Goal: Task Accomplishment & Management: Use online tool/utility

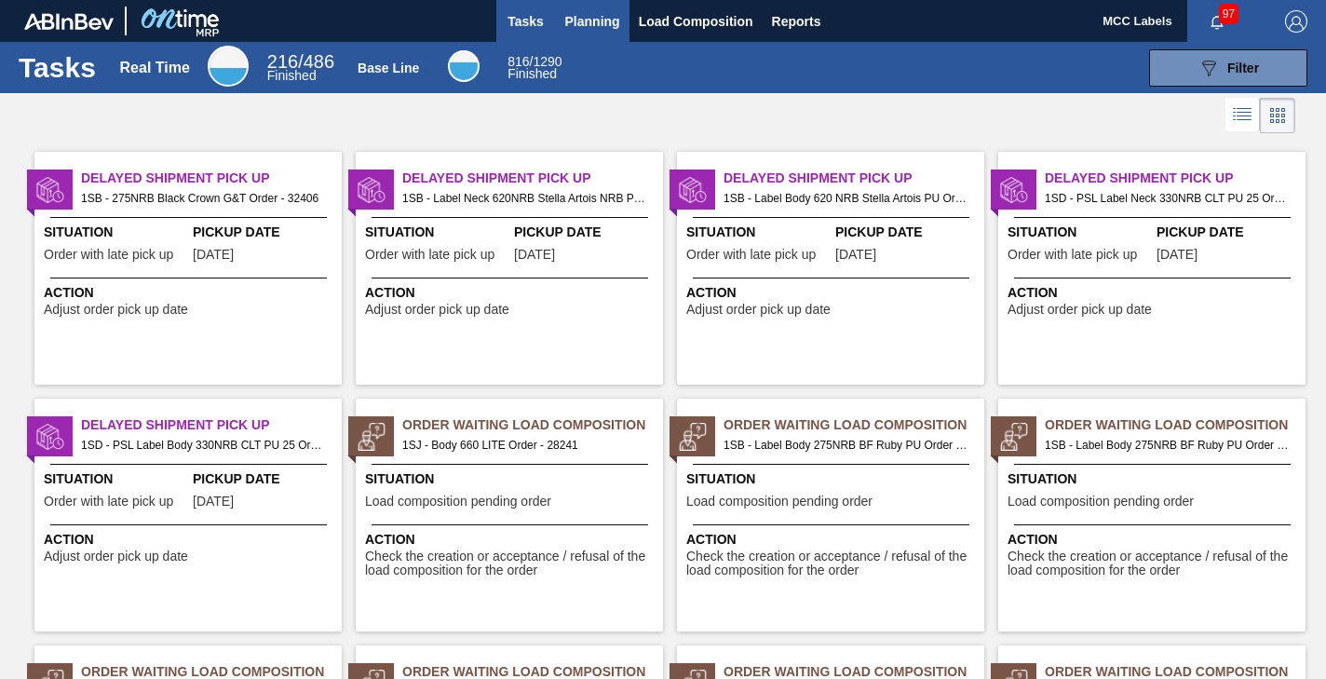
click at [596, 23] on span "Planning" at bounding box center [592, 21] width 55 height 22
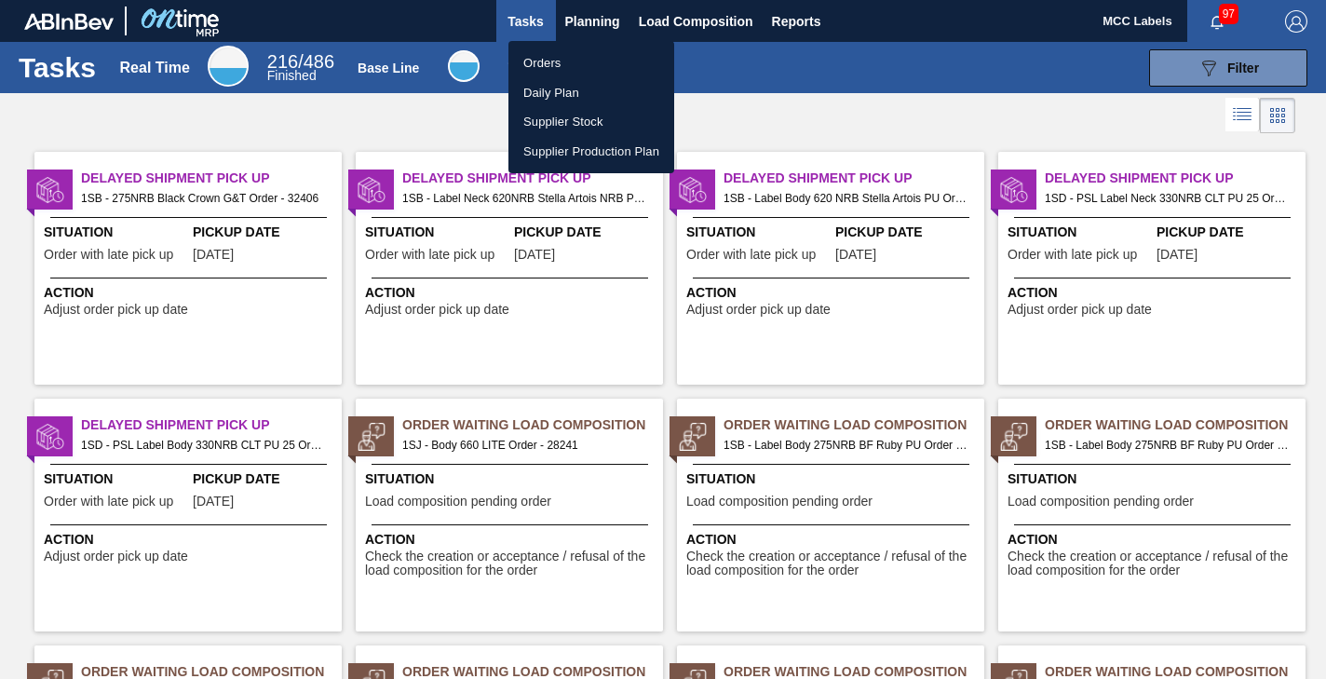
click at [552, 61] on li "Orders" at bounding box center [591, 63] width 166 height 30
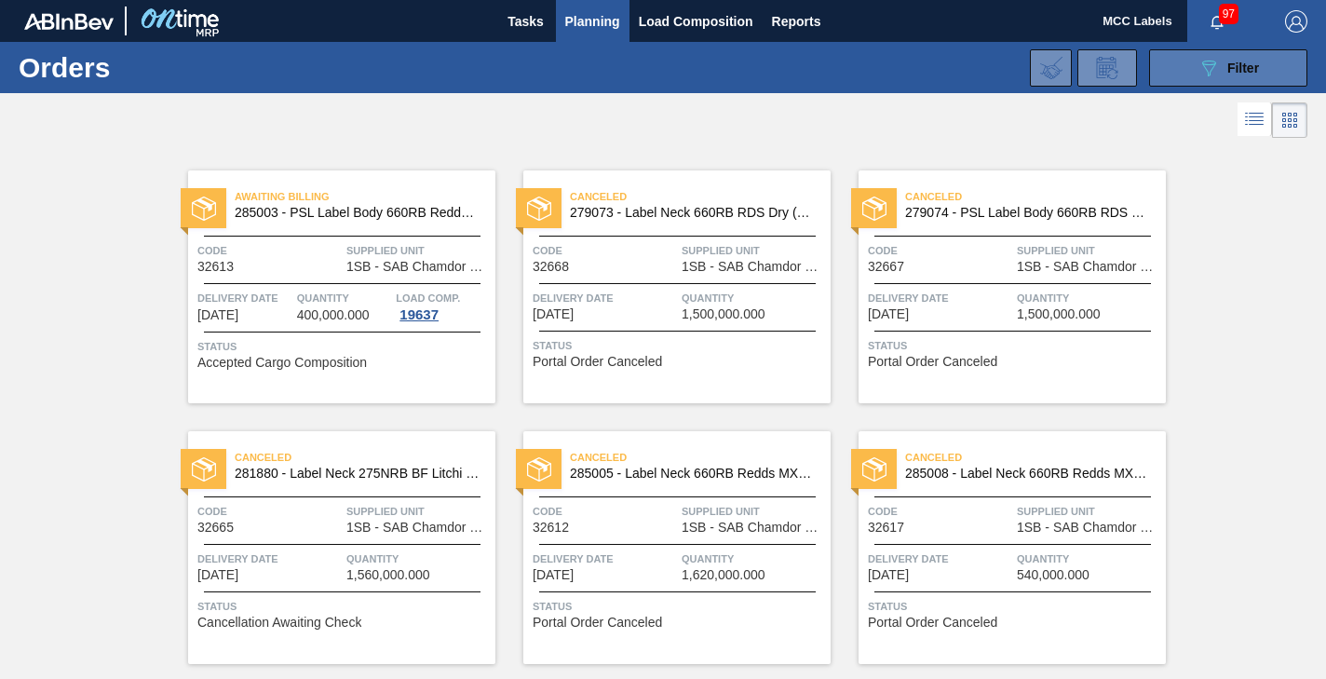
click at [1187, 68] on button "089F7B8B-B2A5-4AFE-B5C0-19BA573D28AC Filter" at bounding box center [1228, 67] width 158 height 37
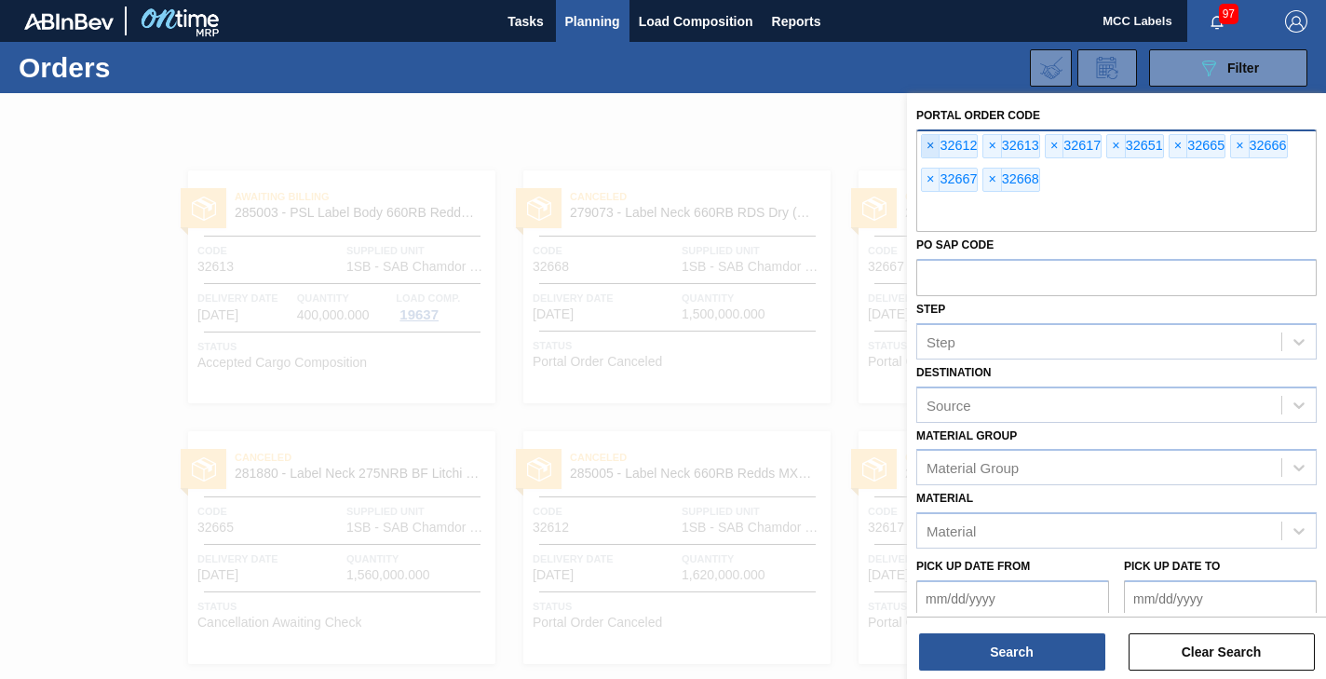
click at [928, 142] on span "×" at bounding box center [931, 146] width 18 height 22
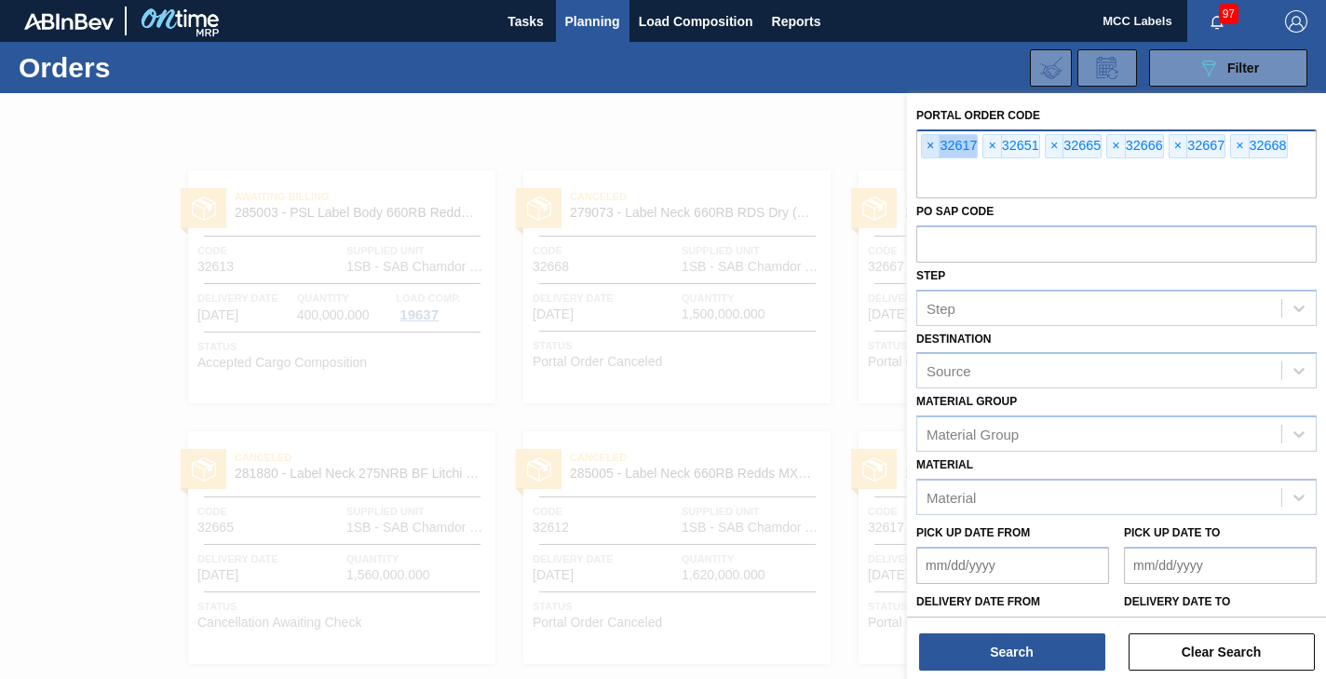
click at [928, 142] on span "×" at bounding box center [931, 146] width 18 height 22
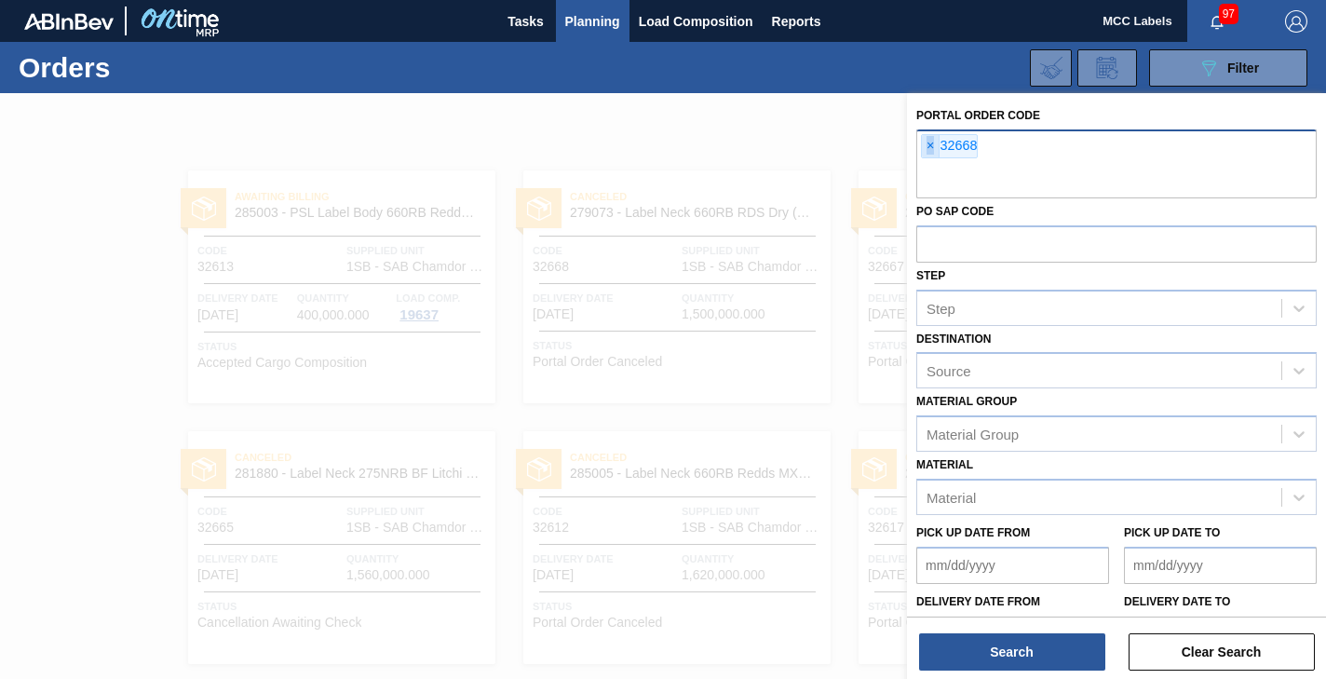
click at [928, 142] on span "×" at bounding box center [931, 146] width 18 height 22
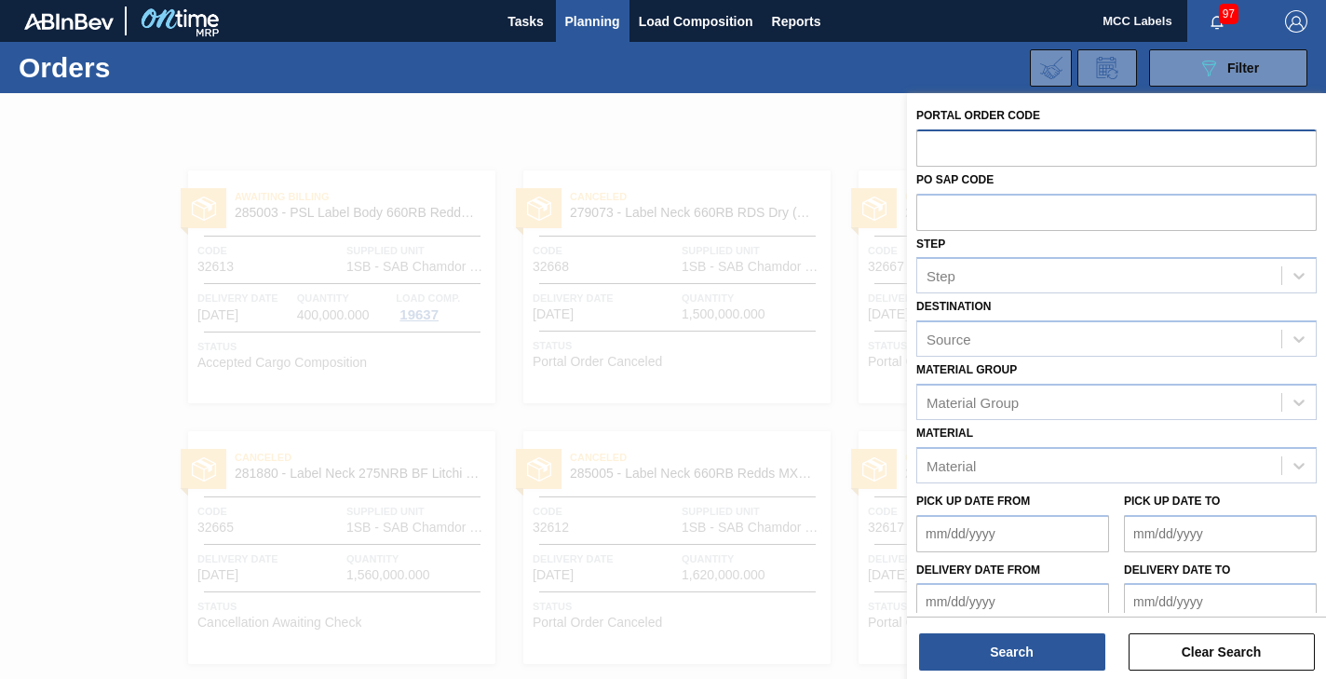
click at [928, 142] on input "text" at bounding box center [1116, 146] width 400 height 35
type input "32754"
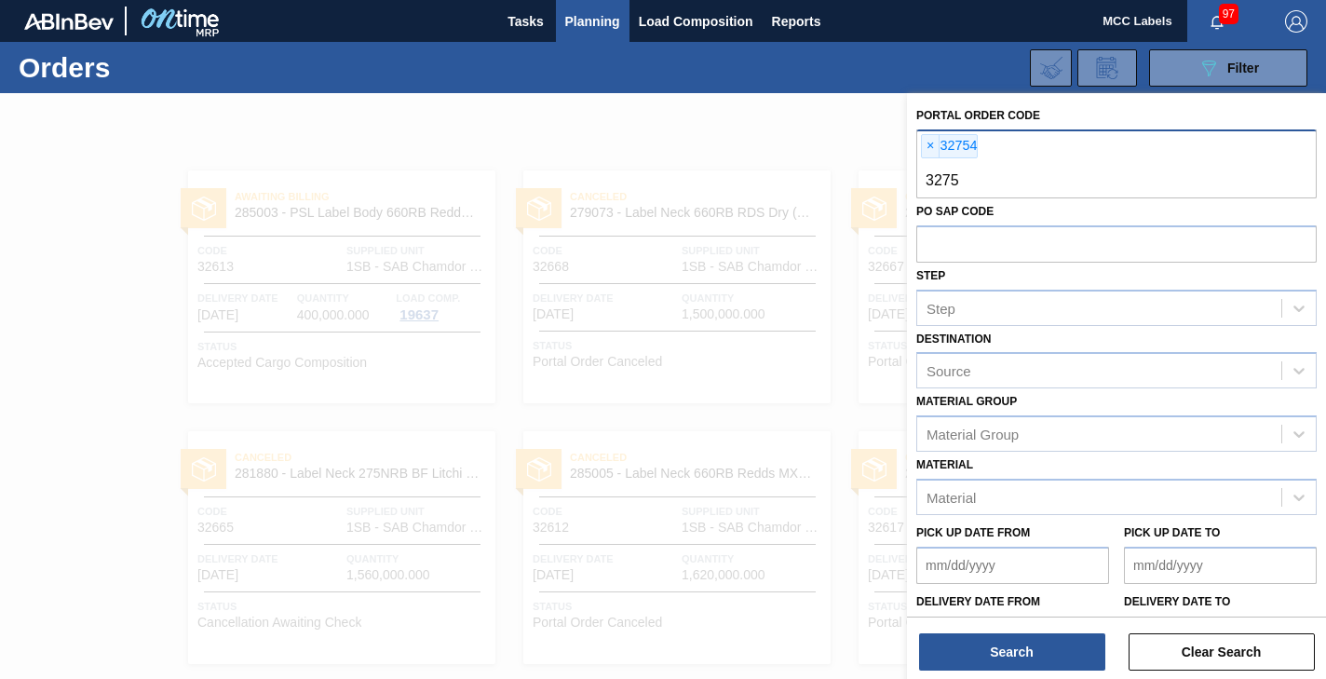
type input "32750"
type input "32749"
type input "32753"
type input "32752"
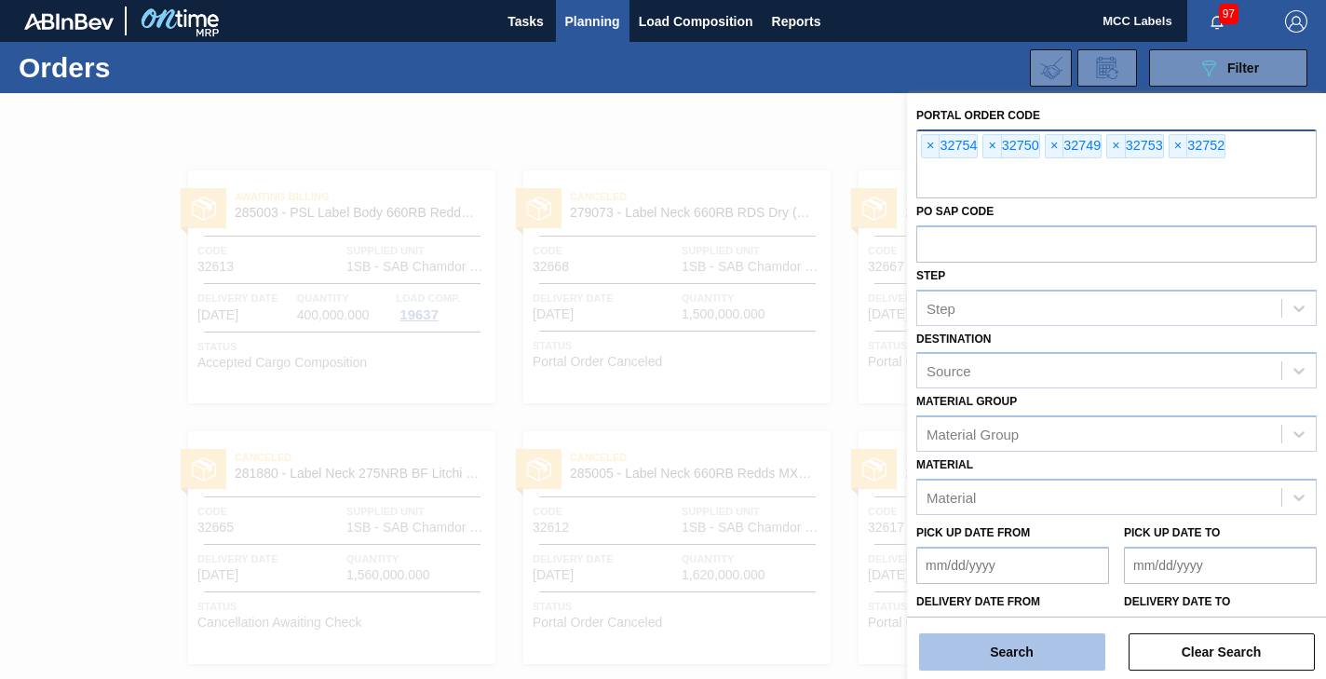
click at [975, 642] on button "Search" at bounding box center [1012, 651] width 186 height 37
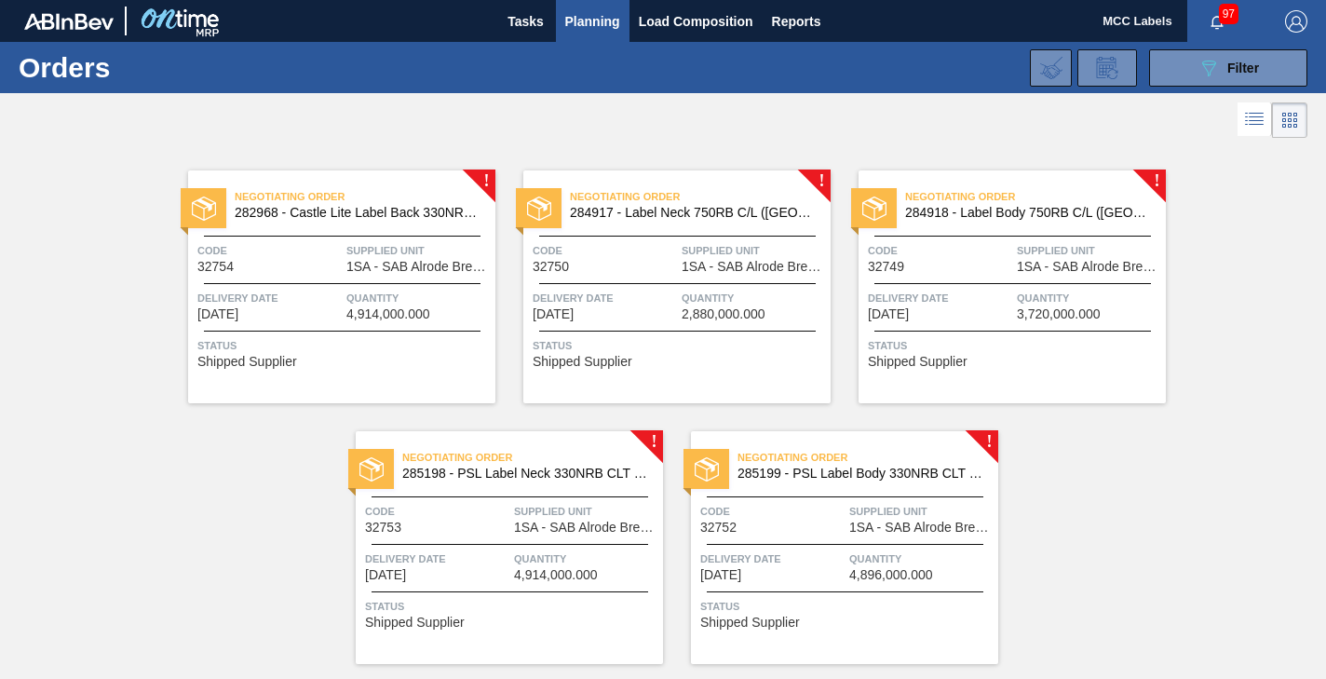
click at [366, 263] on span "1SA - SAB Alrode Brewery" at bounding box center [418, 267] width 144 height 14
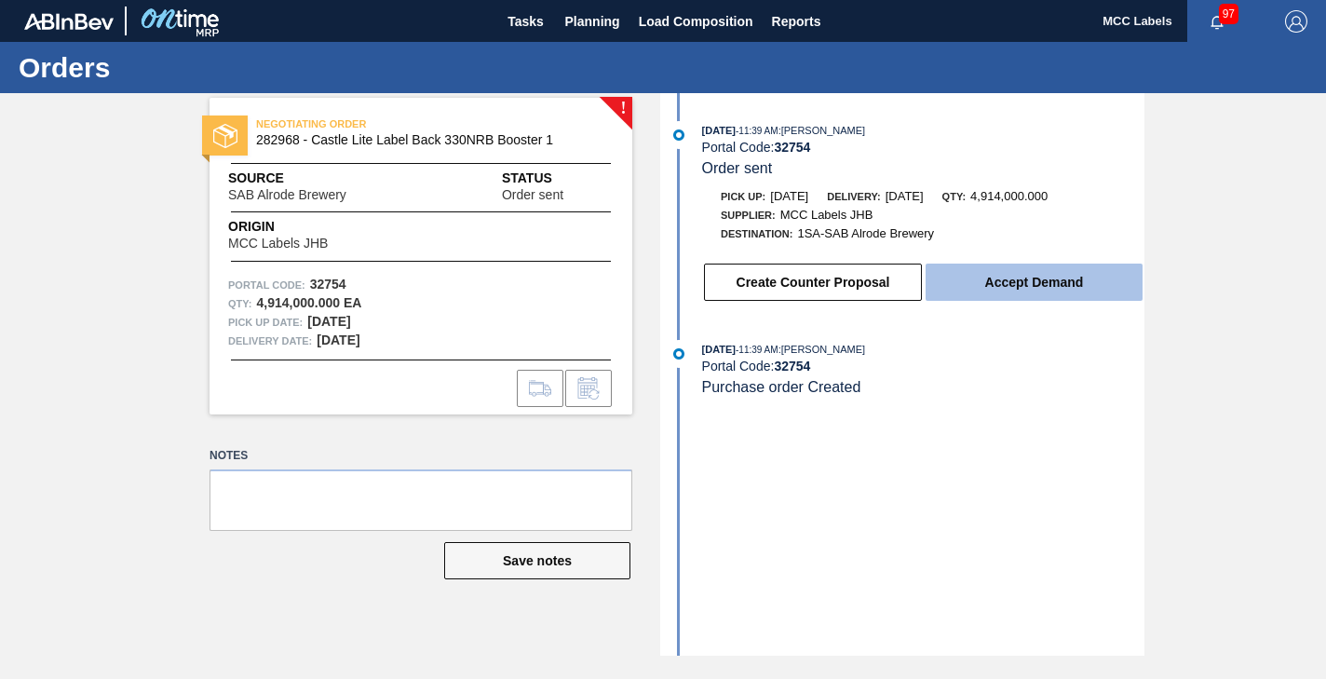
click at [1023, 288] on button "Accept Demand" at bounding box center [1034, 282] width 217 height 37
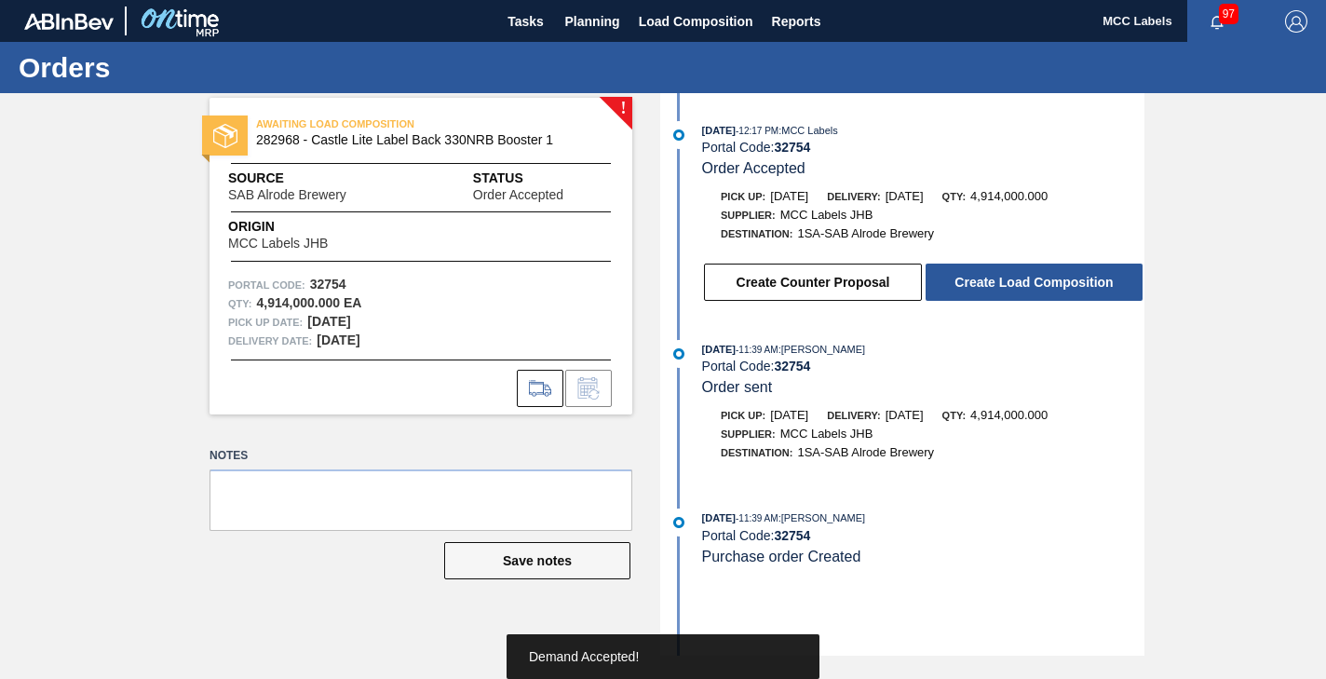
drag, startPoint x: 594, startPoint y: 30, endPoint x: 562, endPoint y: 76, distance: 56.8
click at [593, 31] on span "Planning" at bounding box center [592, 21] width 55 height 22
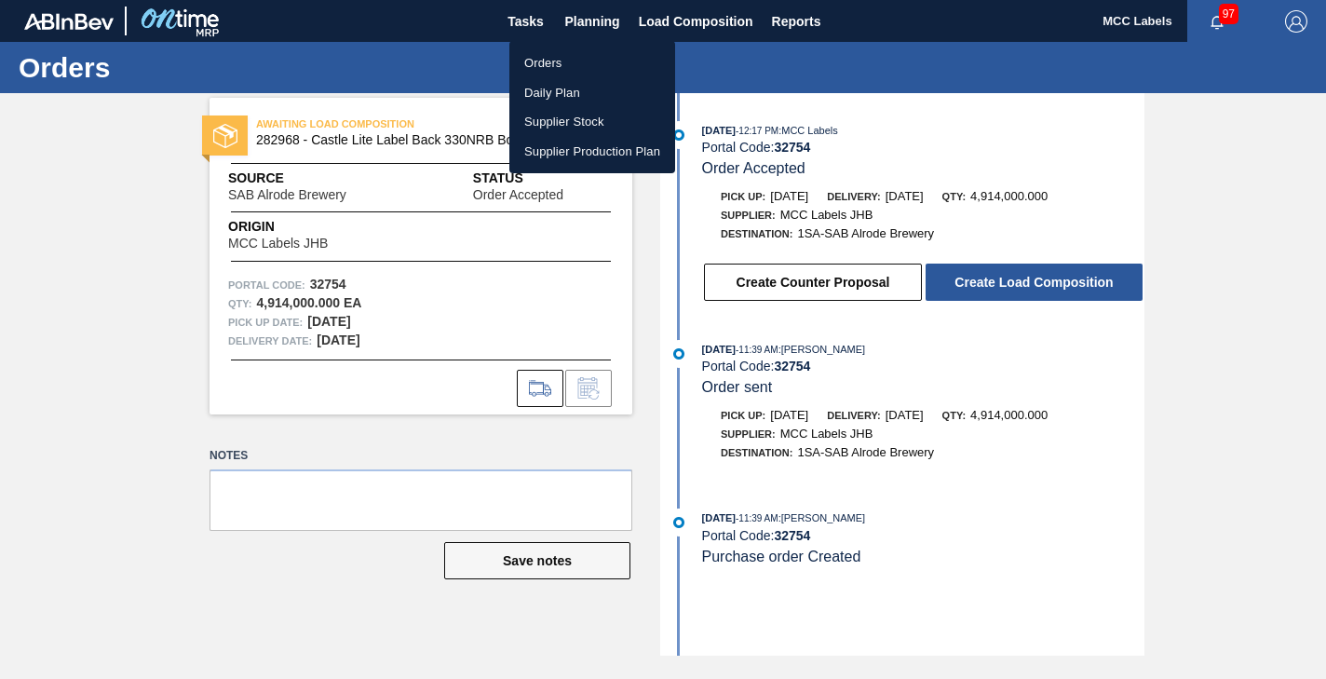
drag, startPoint x: 537, startPoint y: 57, endPoint x: 539, endPoint y: 69, distance: 12.2
click at [539, 59] on li "Orders" at bounding box center [592, 63] width 166 height 30
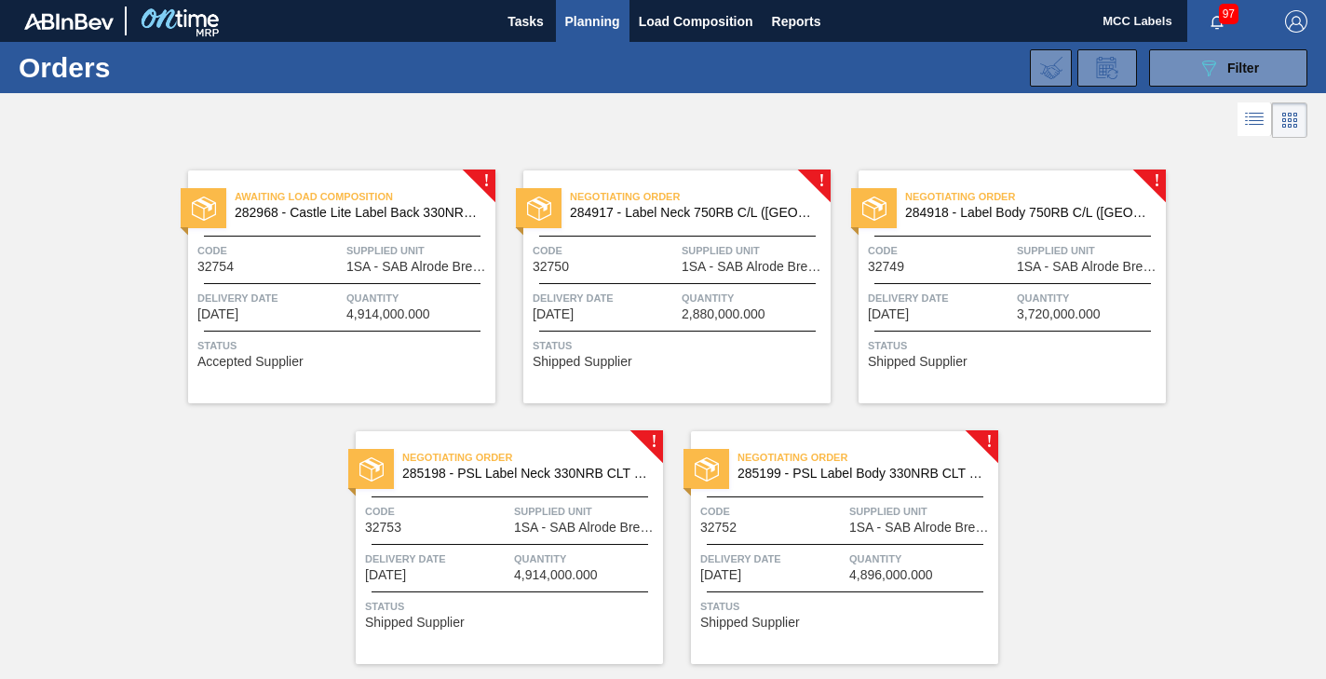
click at [642, 328] on div "Negotiating Order 284917 - Label Neck 750RB C/L ([GEOGRAPHIC_DATA]) Code 32750 …" at bounding box center [676, 286] width 307 height 233
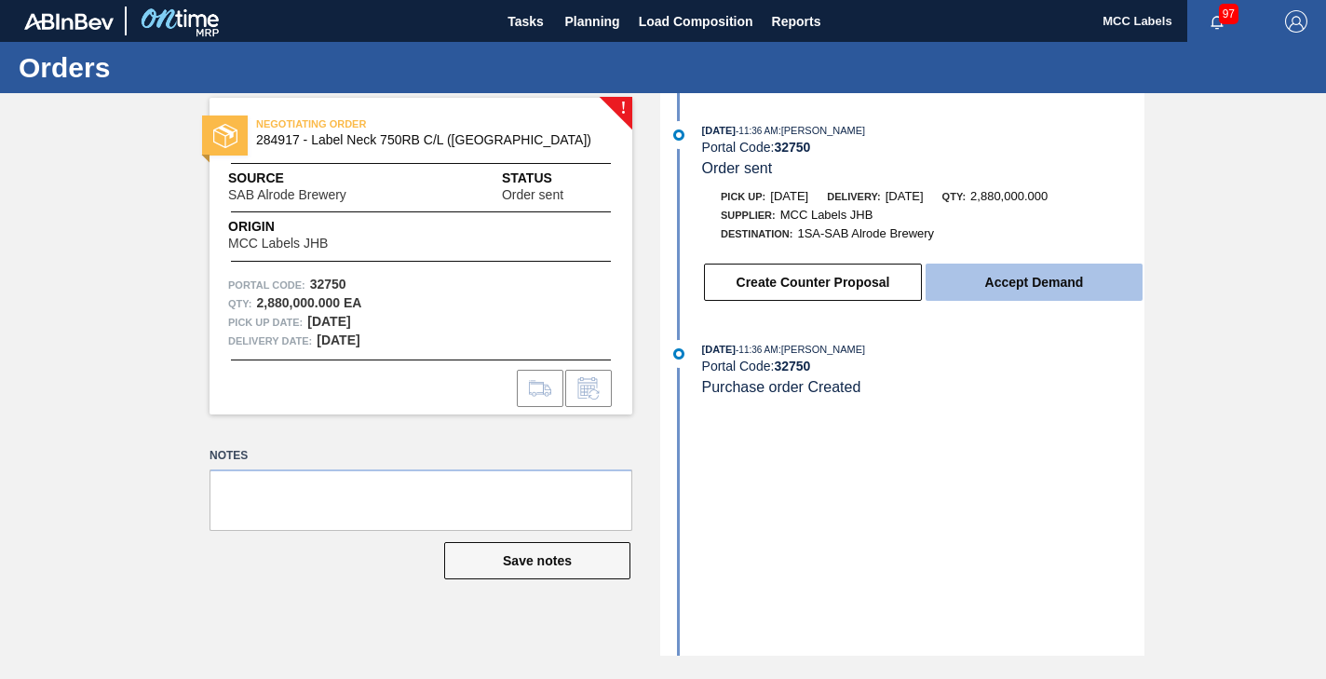
click at [951, 278] on button "Accept Demand" at bounding box center [1034, 282] width 217 height 37
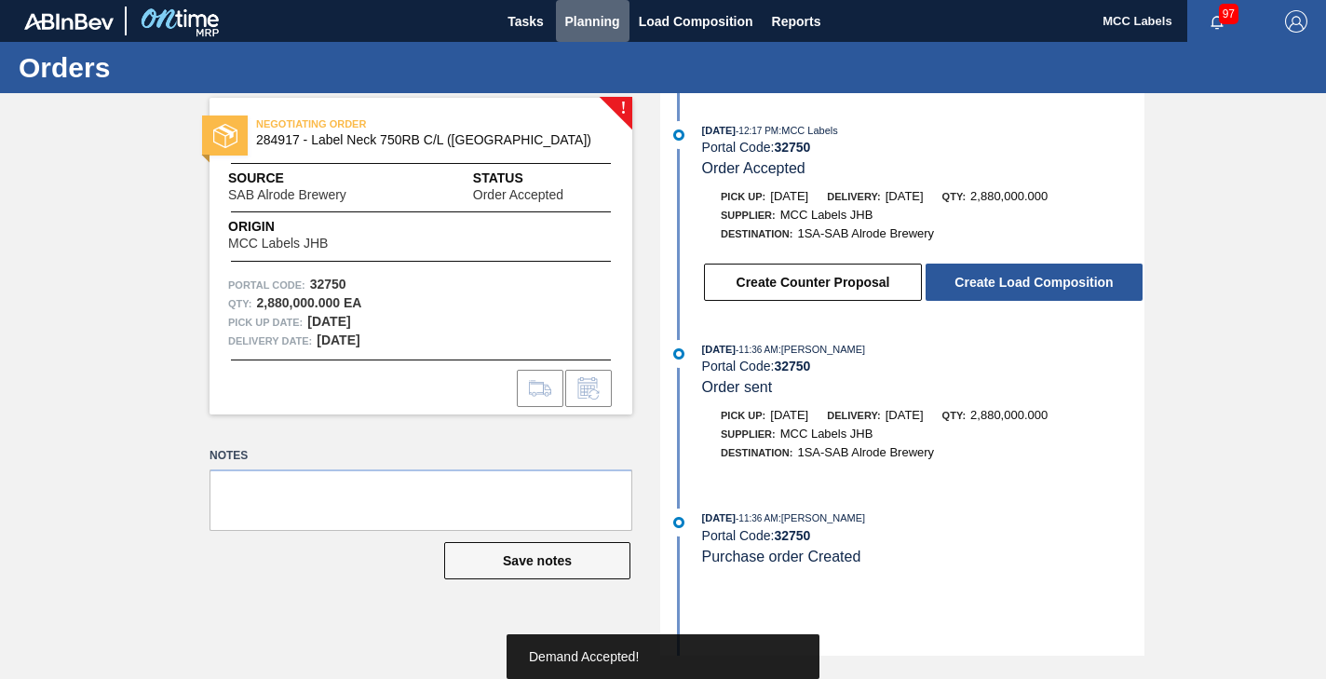
drag, startPoint x: 583, startPoint y: 26, endPoint x: 541, endPoint y: 61, distance: 54.8
click at [569, 38] on button "Planning" at bounding box center [593, 21] width 74 height 42
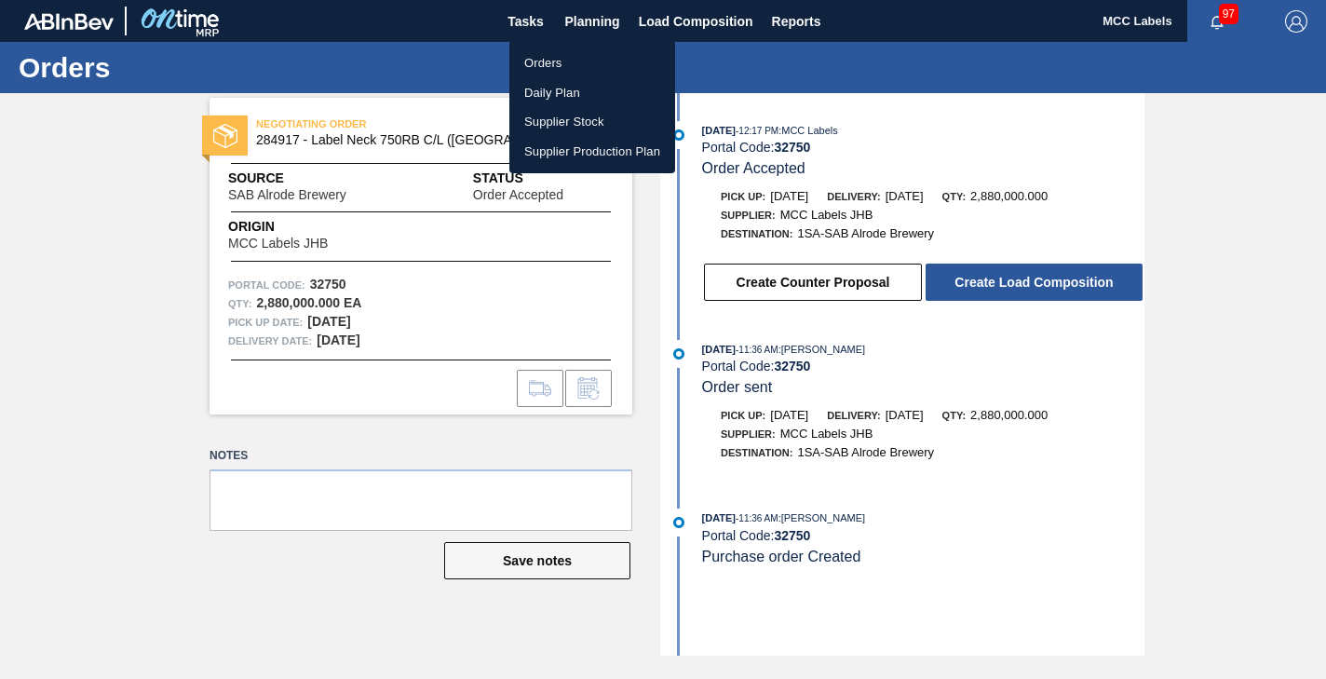
drag, startPoint x: 535, startPoint y: 62, endPoint x: 535, endPoint y: 80, distance: 17.7
click at [535, 63] on li "Orders" at bounding box center [592, 63] width 166 height 30
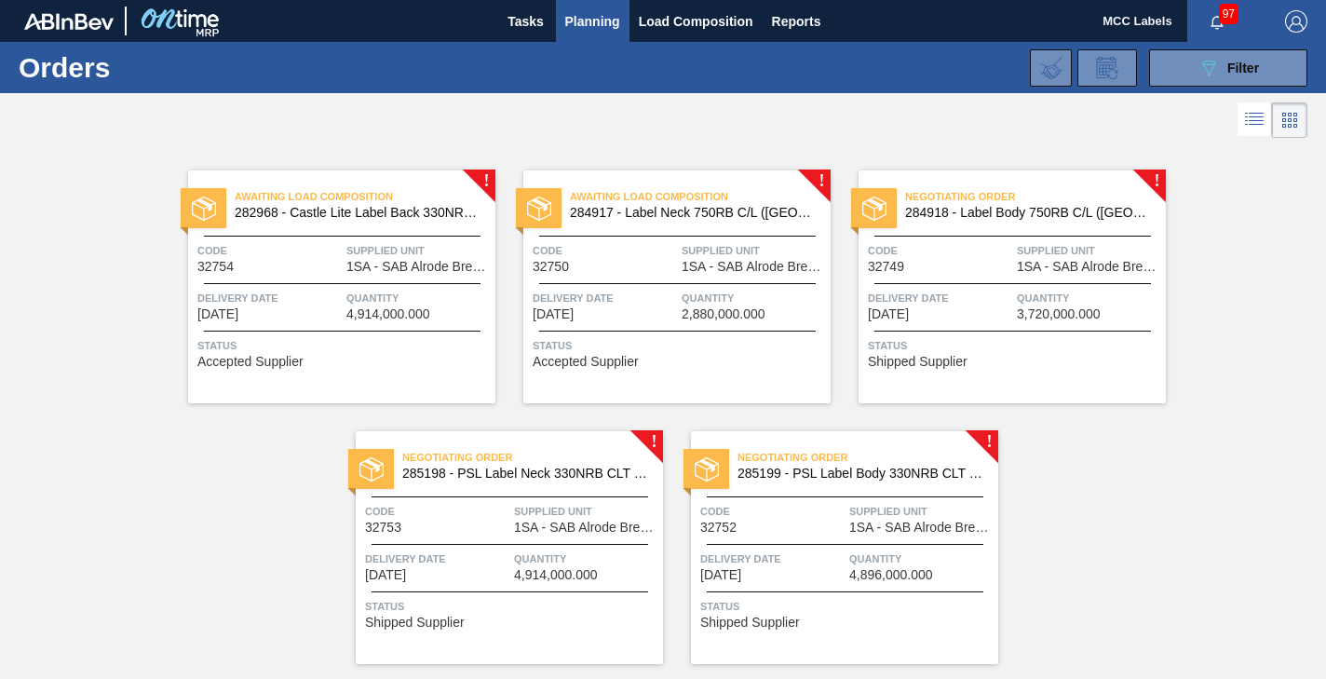
click at [987, 304] on span "Delivery Date" at bounding box center [940, 298] width 144 height 19
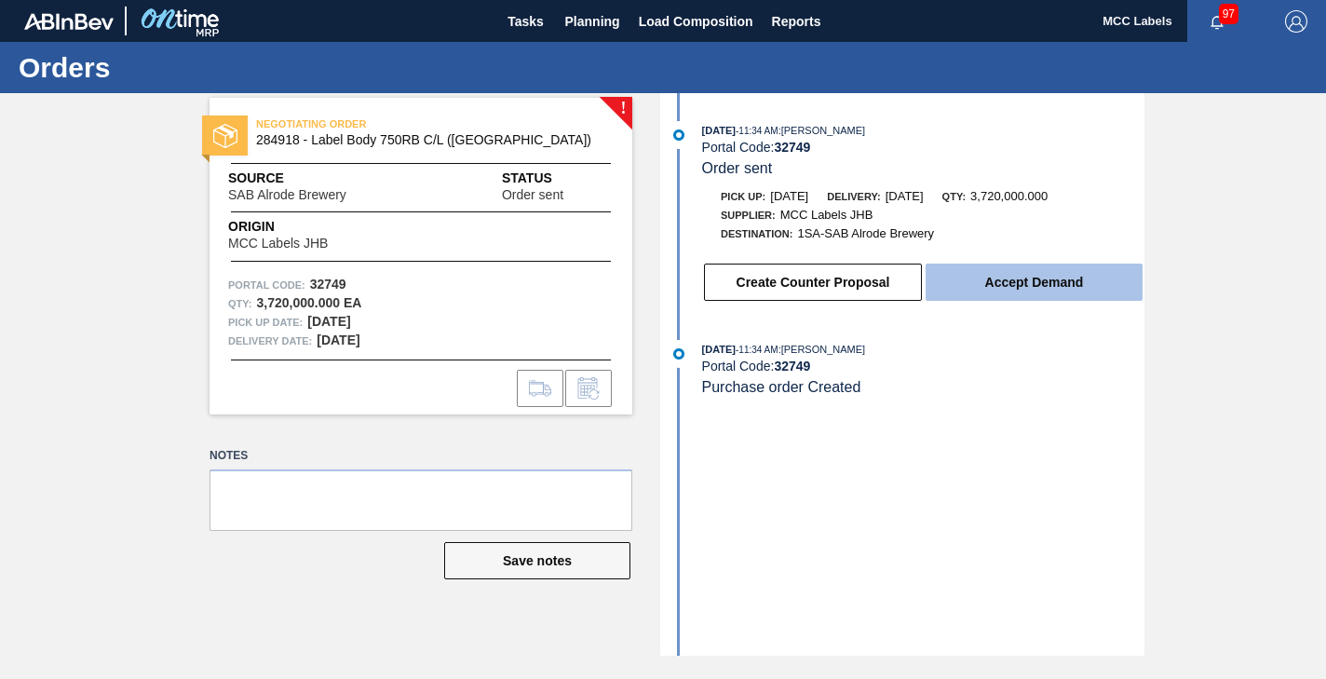
click at [990, 284] on button "Accept Demand" at bounding box center [1034, 282] width 217 height 37
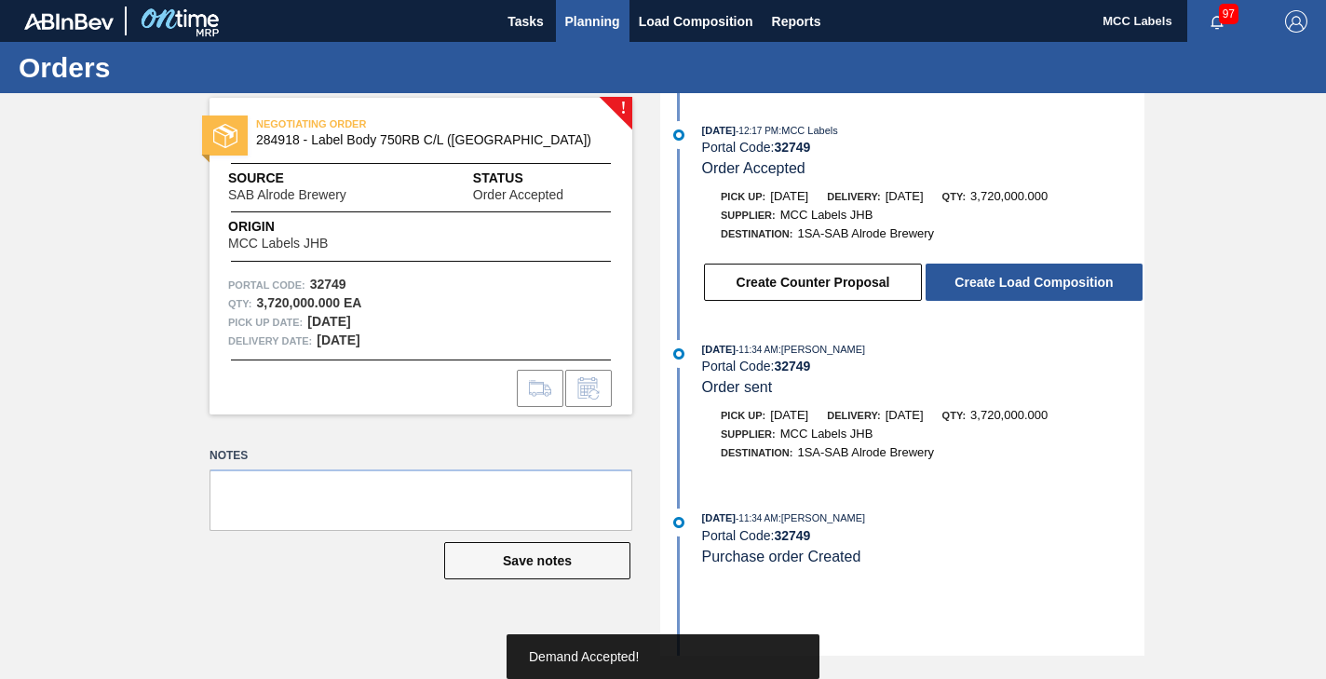
click at [599, 22] on span "Planning" at bounding box center [592, 21] width 55 height 22
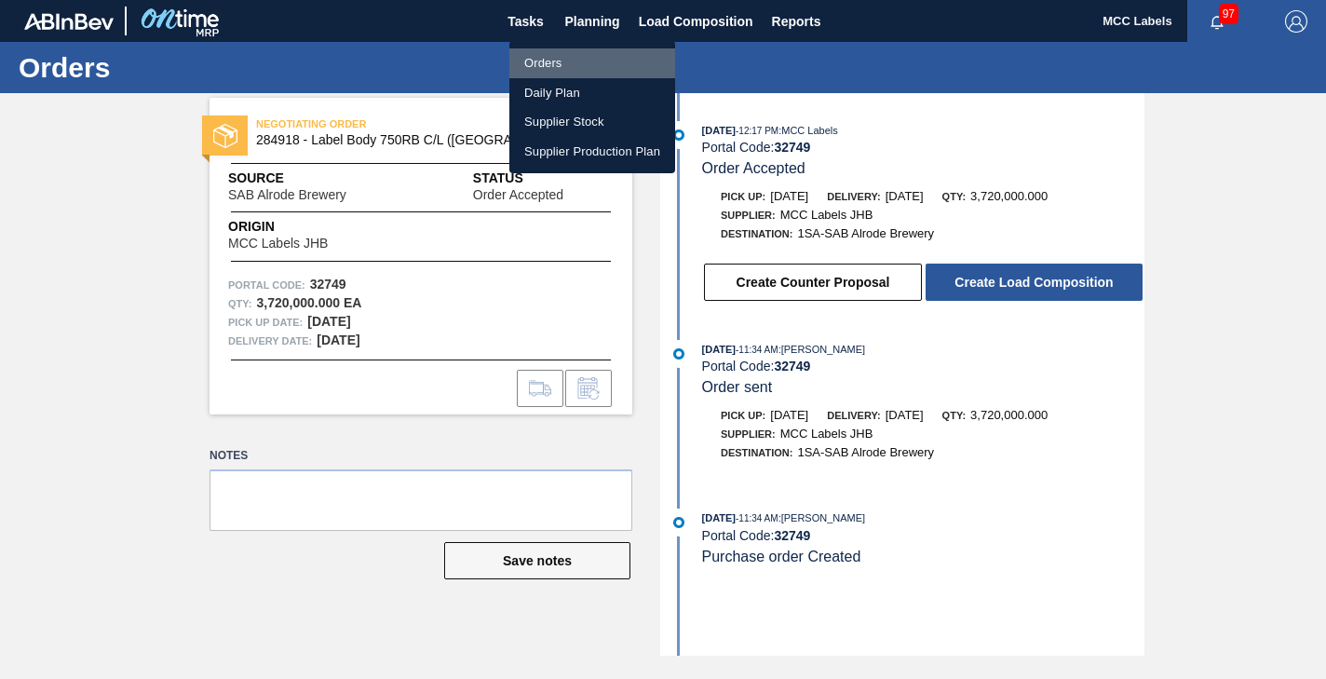
click at [544, 60] on li "Orders" at bounding box center [592, 63] width 166 height 30
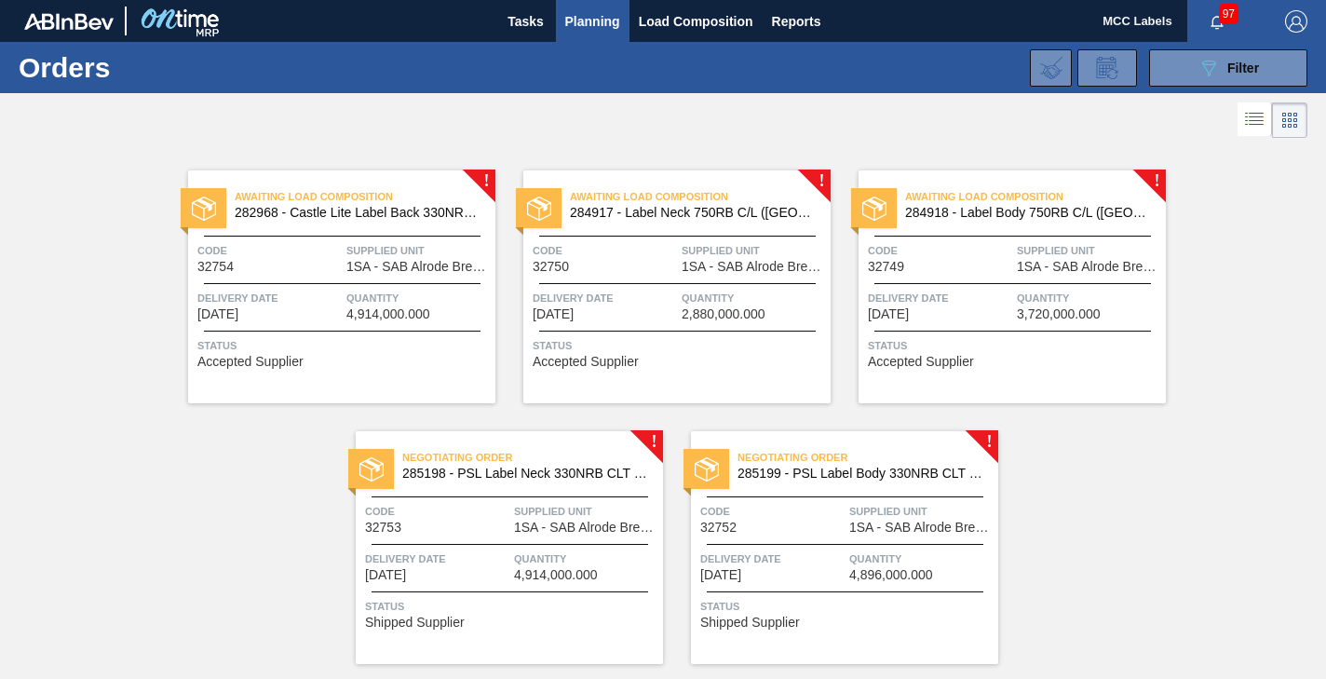
click at [592, 510] on span "Supplied Unit" at bounding box center [586, 511] width 144 height 19
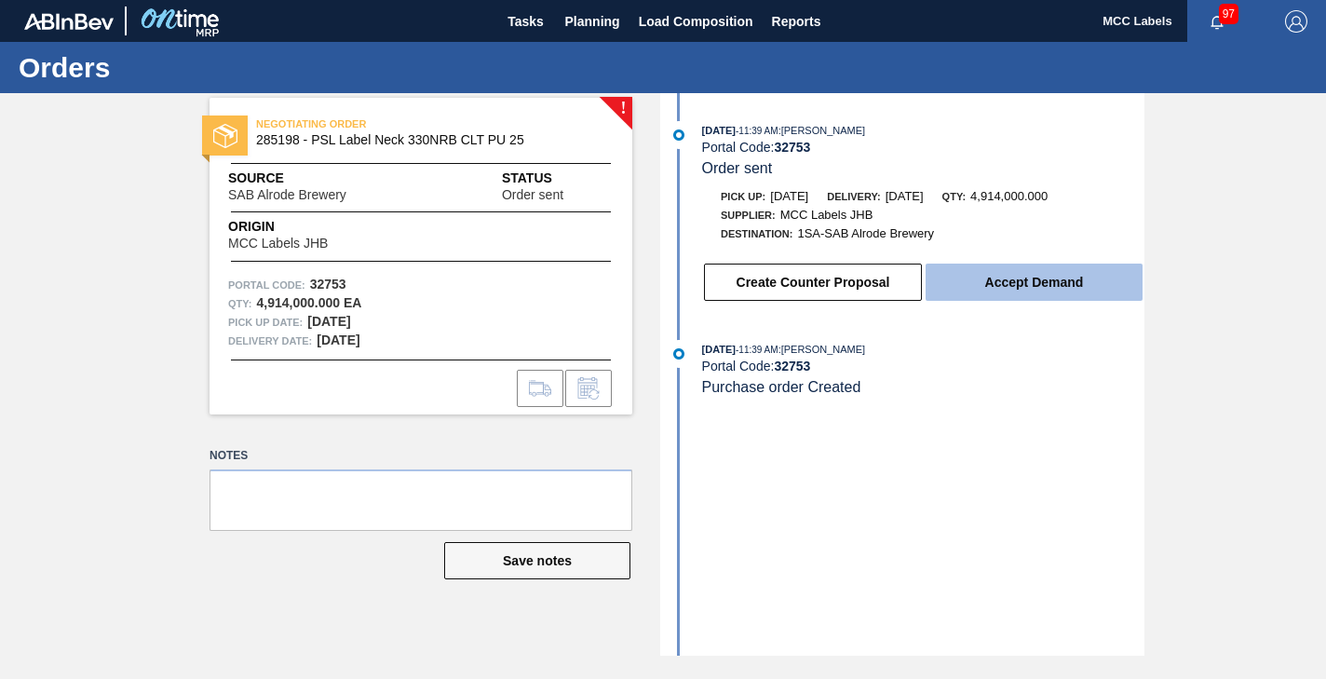
click at [973, 282] on button "Accept Demand" at bounding box center [1034, 282] width 217 height 37
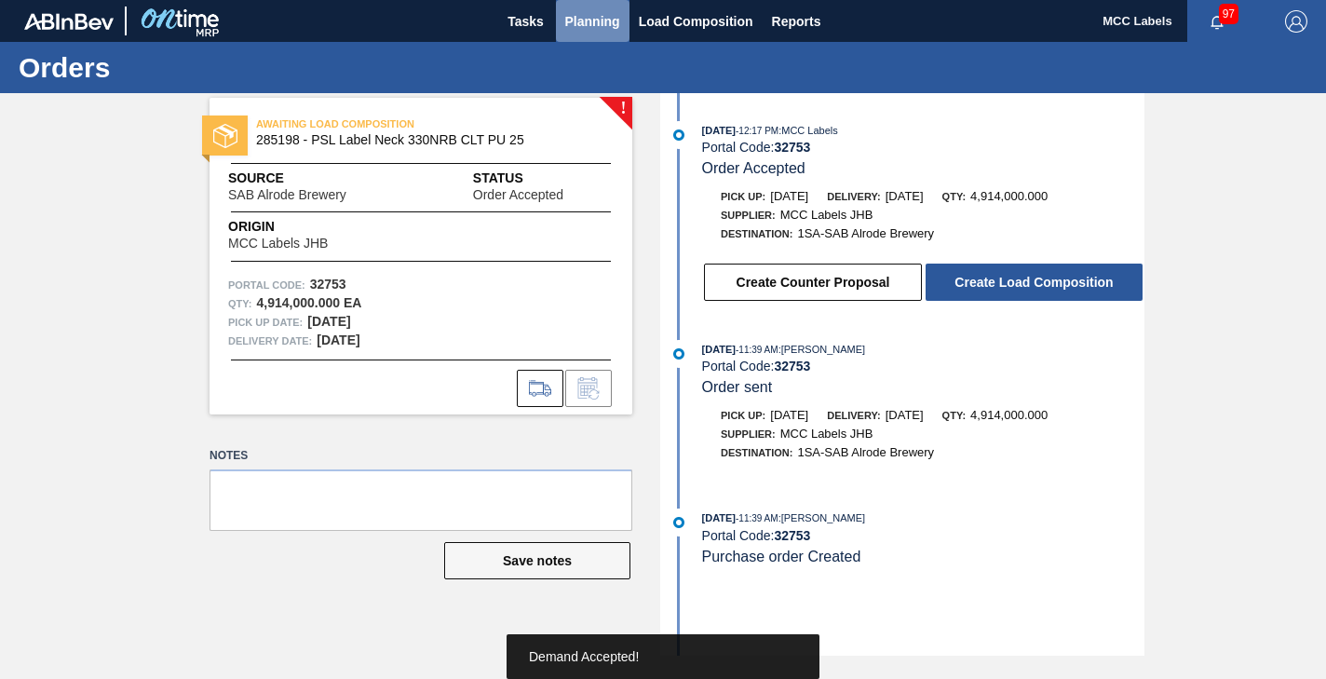
drag, startPoint x: 580, startPoint y: 26, endPoint x: 569, endPoint y: 29, distance: 11.5
click at [569, 29] on span "Planning" at bounding box center [592, 21] width 55 height 22
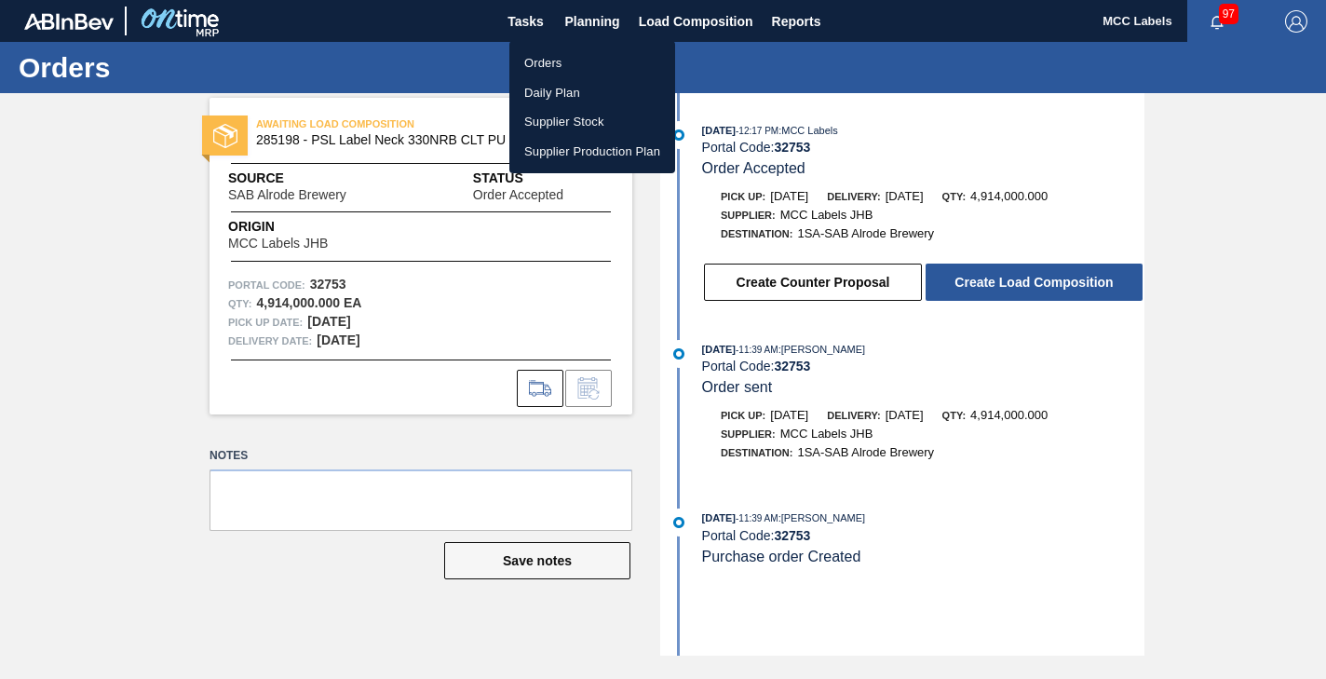
click at [541, 56] on li "Orders" at bounding box center [592, 63] width 166 height 30
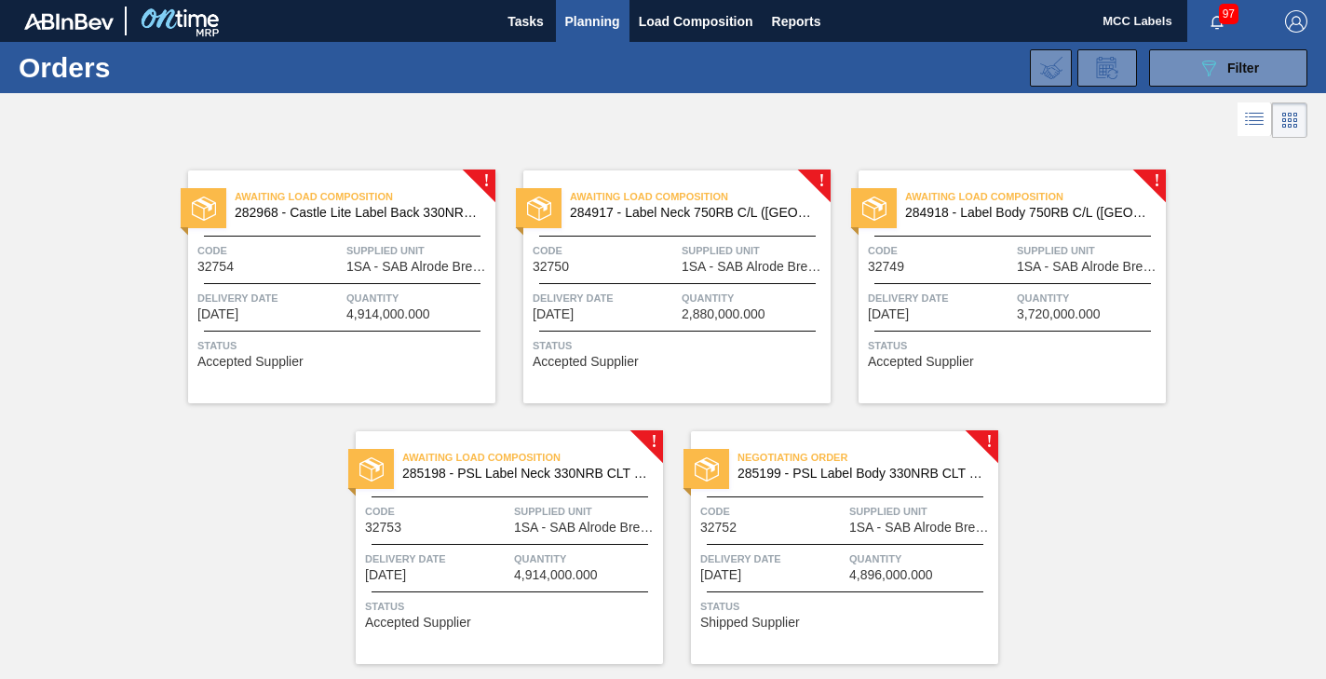
click at [849, 529] on span "1SA - SAB Alrode Brewery" at bounding box center [921, 528] width 144 height 14
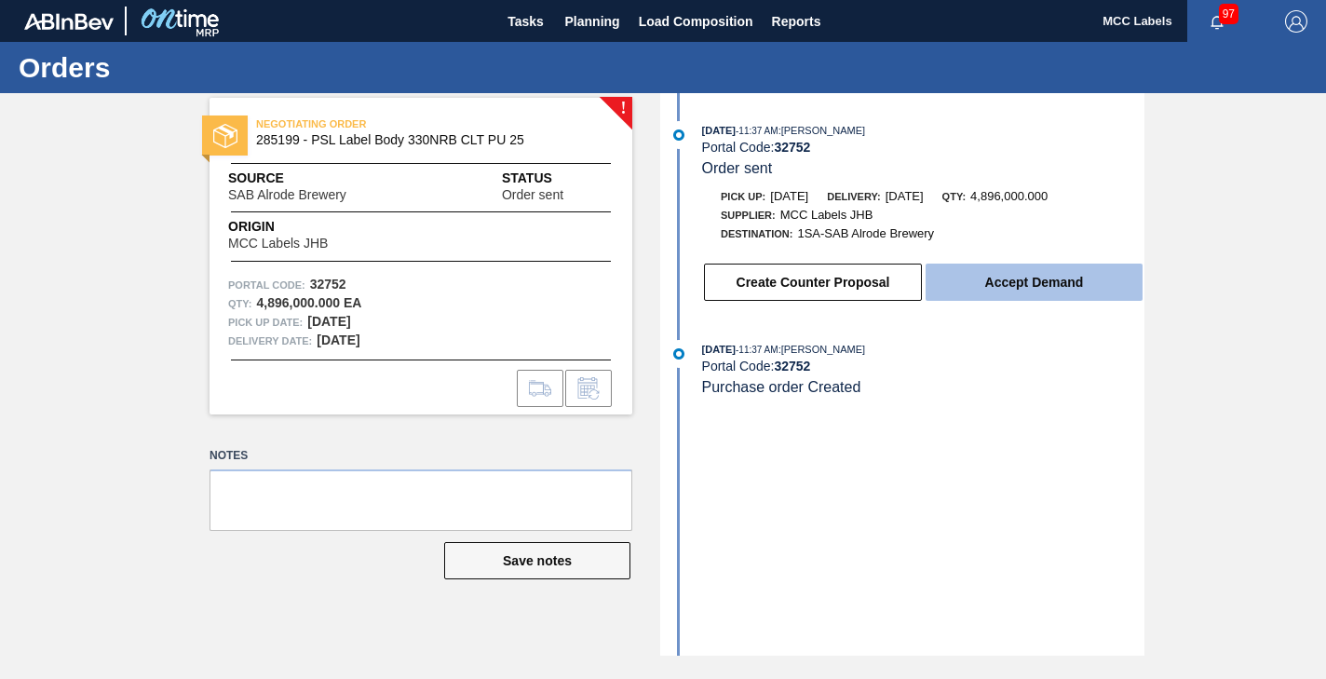
click at [954, 279] on button "Accept Demand" at bounding box center [1034, 282] width 217 height 37
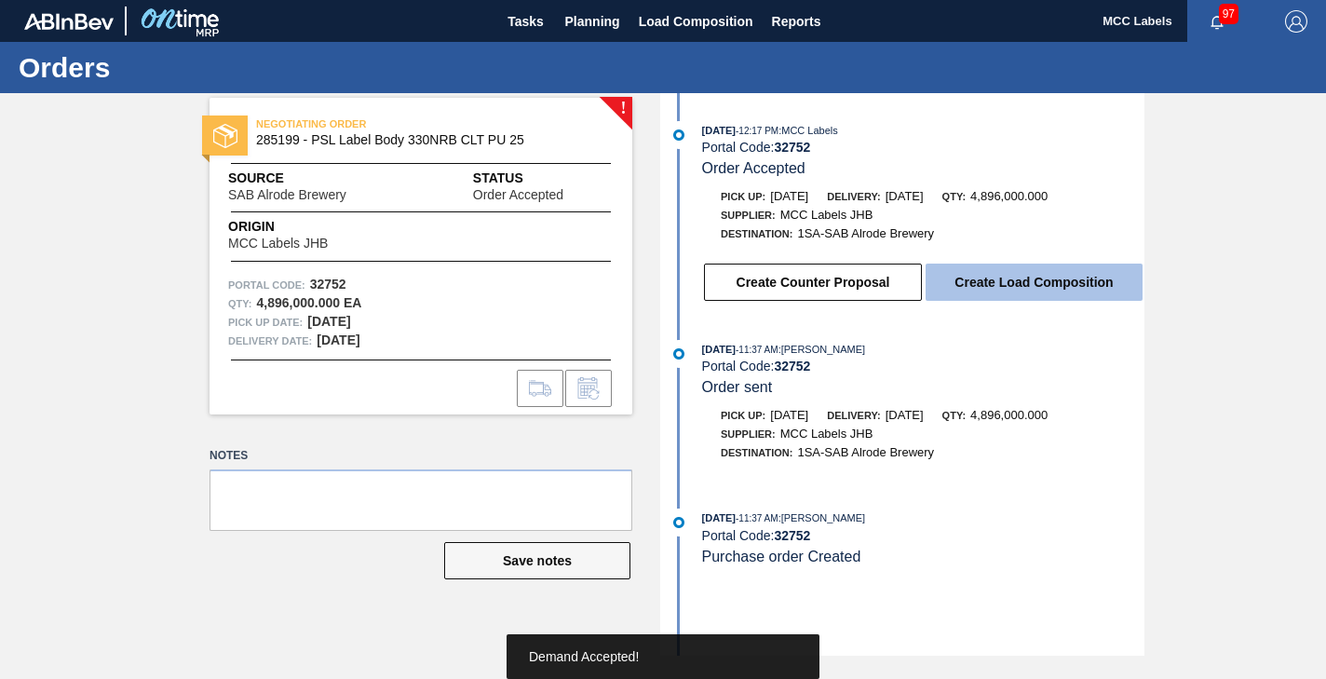
click at [982, 277] on button "Create Load Composition" at bounding box center [1034, 282] width 217 height 37
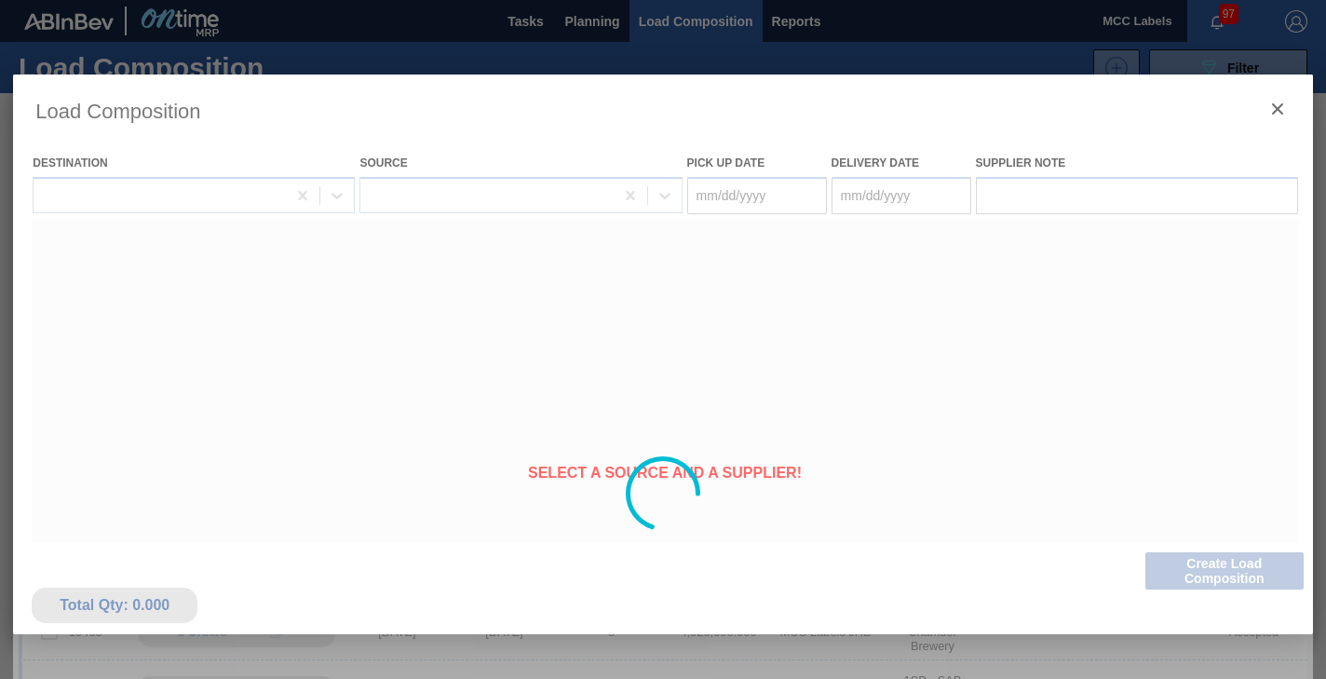
type Date "[DATE]"
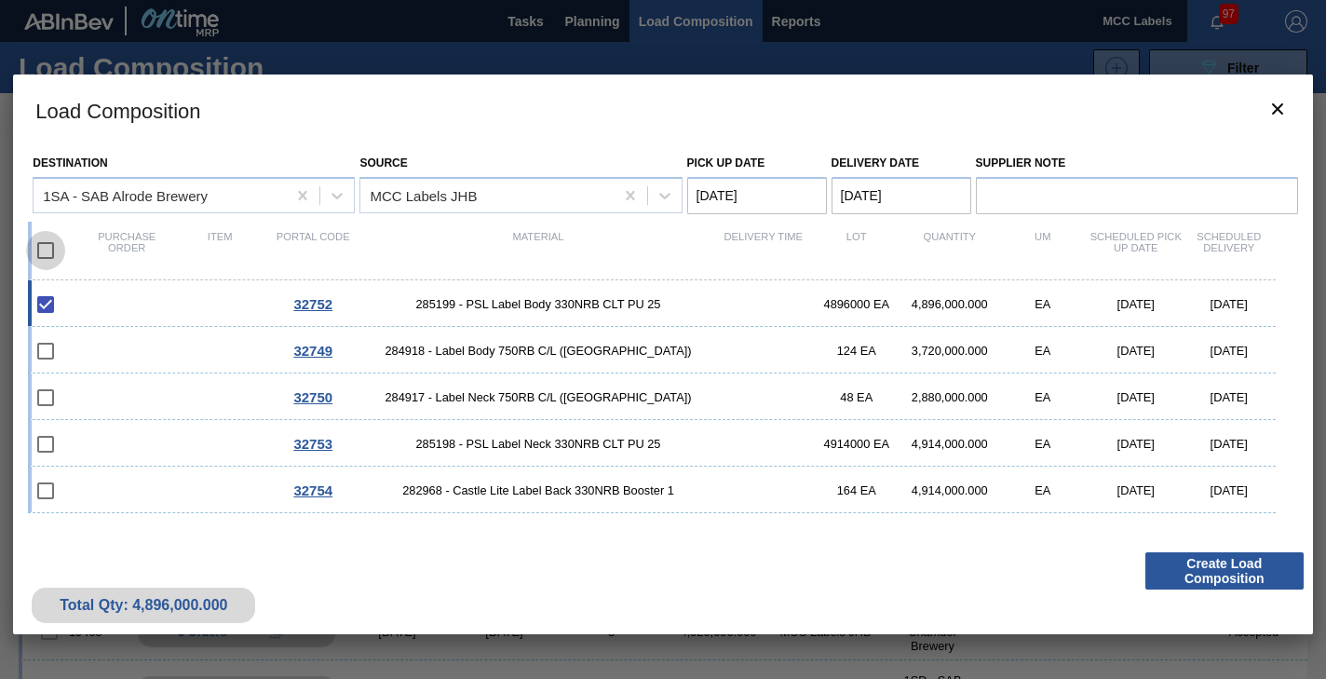
drag, startPoint x: 47, startPoint y: 253, endPoint x: 76, endPoint y: 268, distance: 32.5
click at [47, 254] on input "checkbox" at bounding box center [45, 250] width 39 height 39
checkbox input "true"
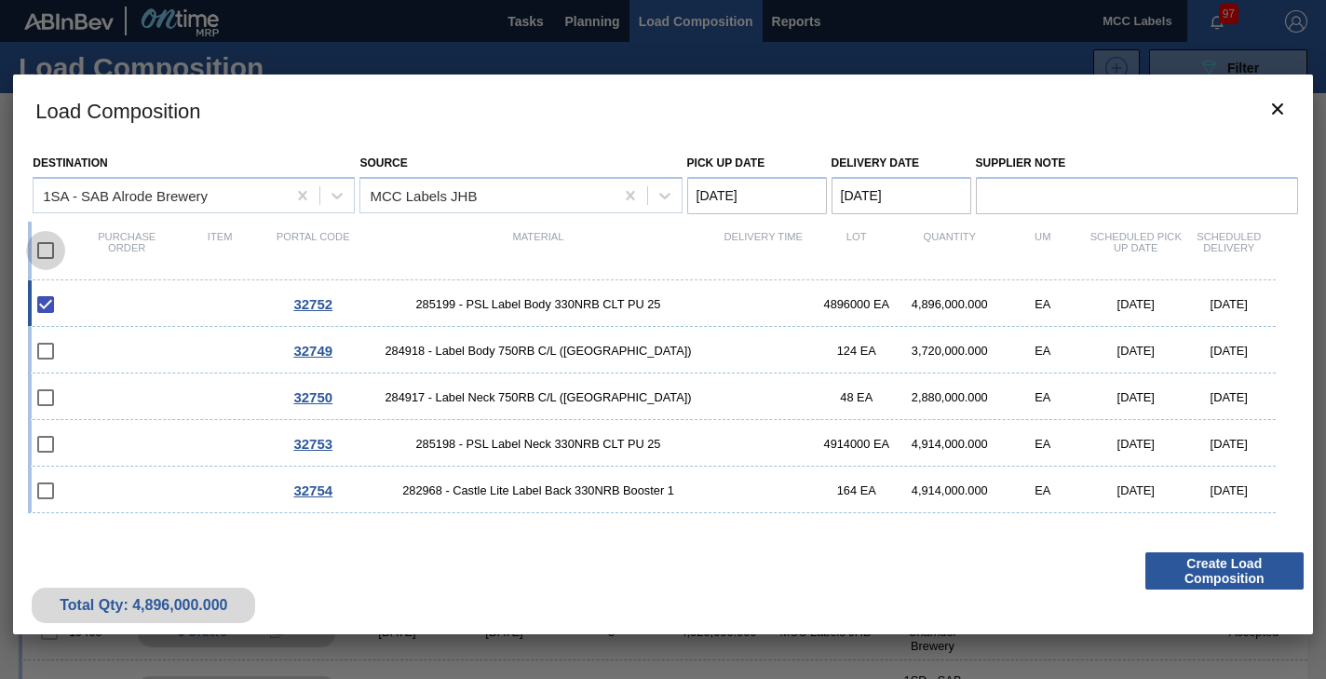
checkbox input "true"
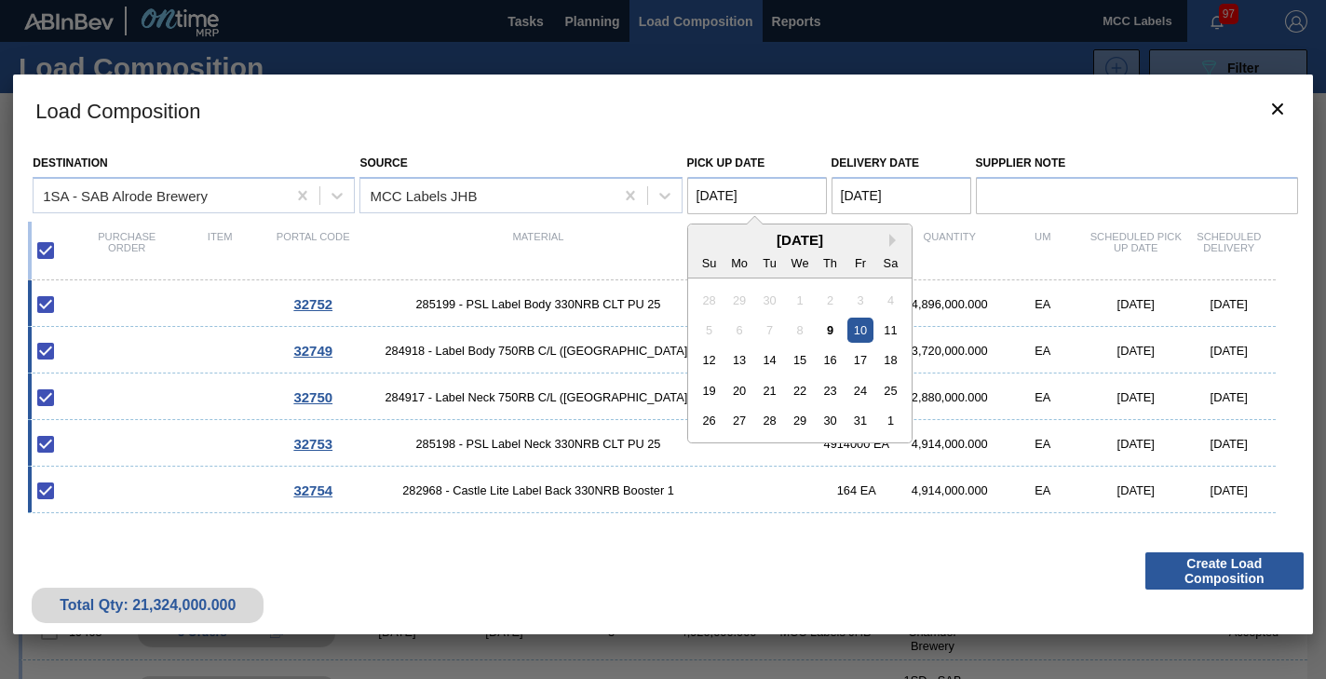
drag, startPoint x: 765, startPoint y: 193, endPoint x: 802, endPoint y: 200, distance: 38.0
click at [765, 195] on Date "[DATE]" at bounding box center [757, 195] width 140 height 37
click at [856, 330] on div "10" at bounding box center [859, 330] width 25 height 25
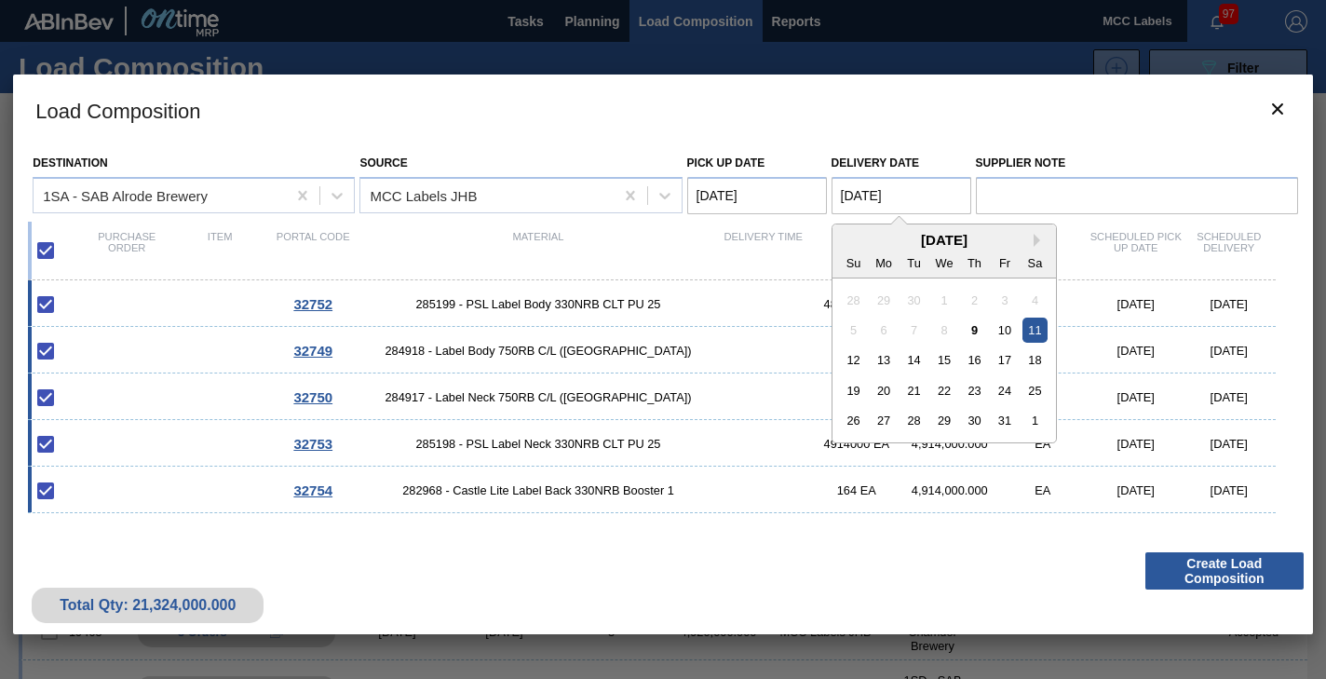
click at [916, 191] on Date "[DATE]" at bounding box center [902, 195] width 140 height 37
click at [1007, 328] on div "10" at bounding box center [1004, 330] width 25 height 25
type Date "[DATE]"
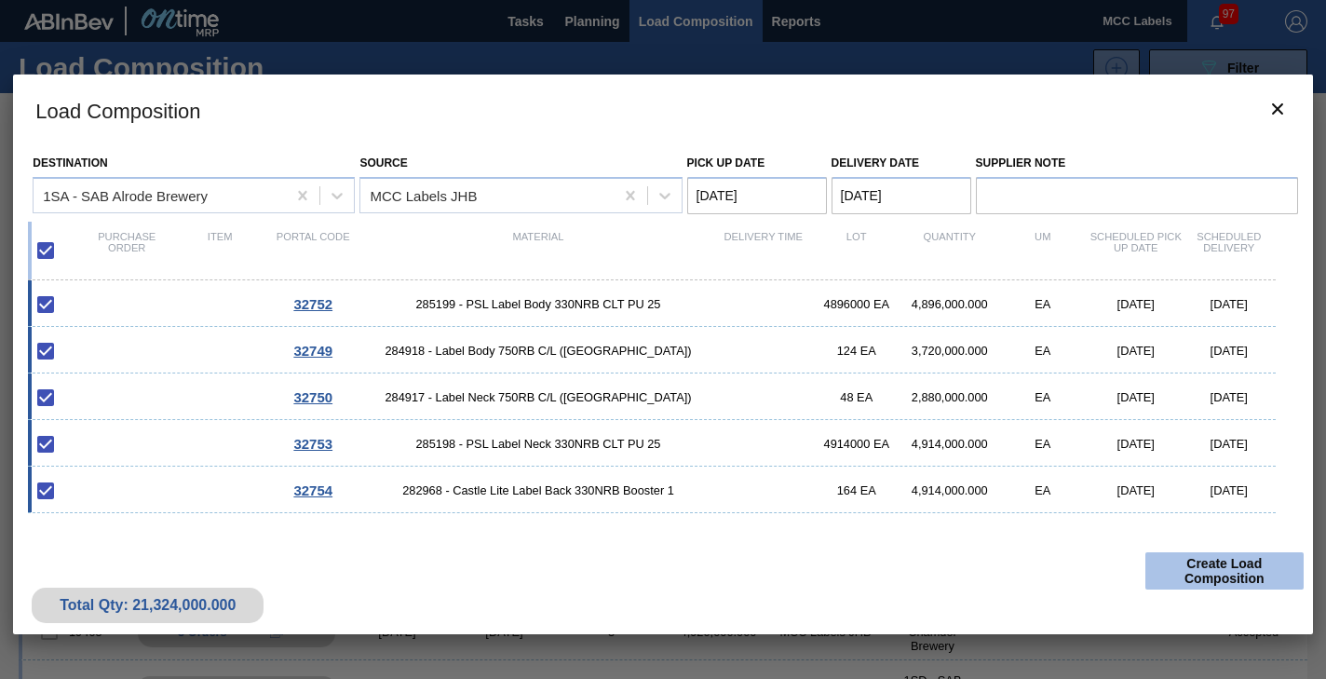
click at [1214, 571] on button "Create Load Composition" at bounding box center [1224, 570] width 158 height 37
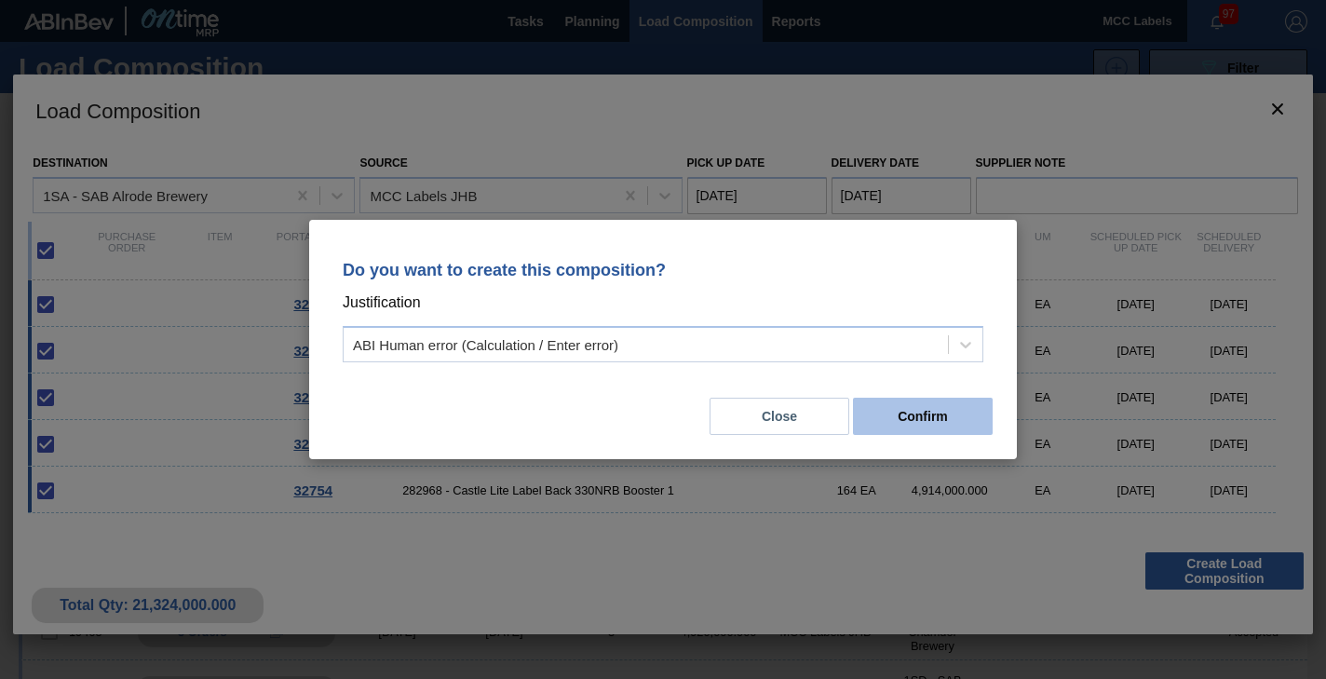
click at [901, 423] on button "Confirm" at bounding box center [923, 416] width 140 height 37
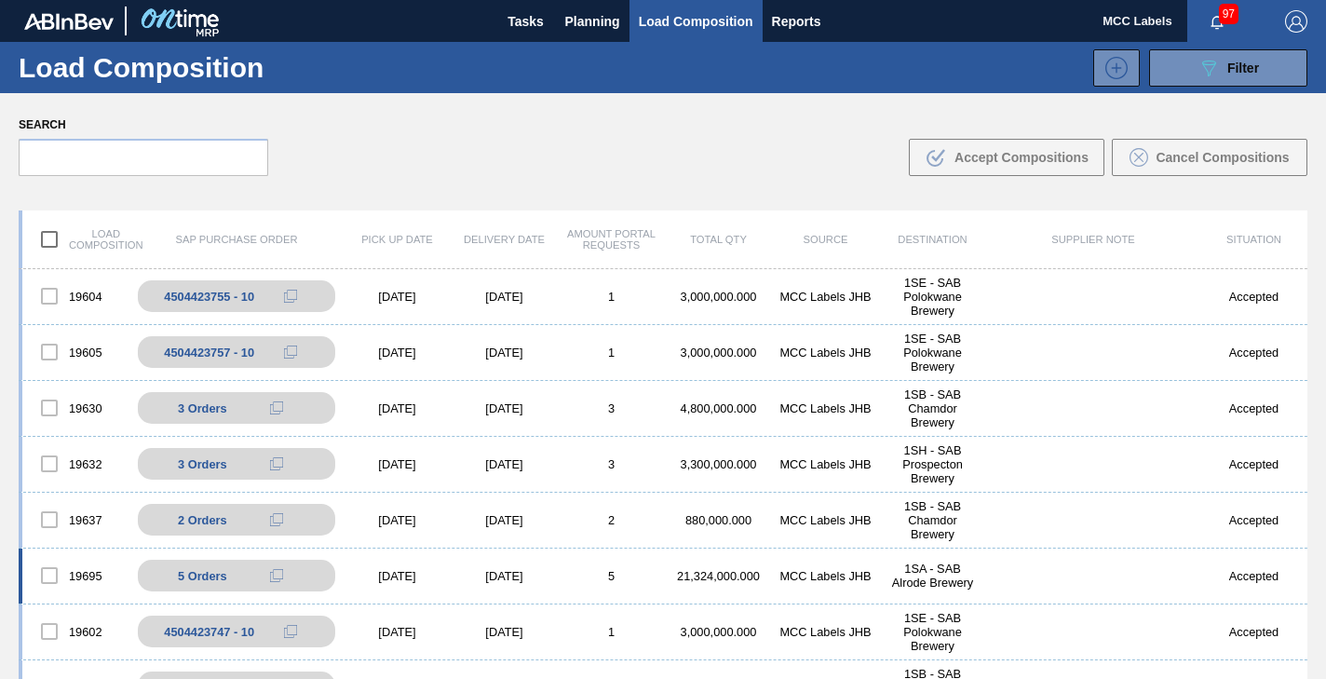
click at [805, 577] on div "MCC Labels JHB" at bounding box center [825, 576] width 107 height 14
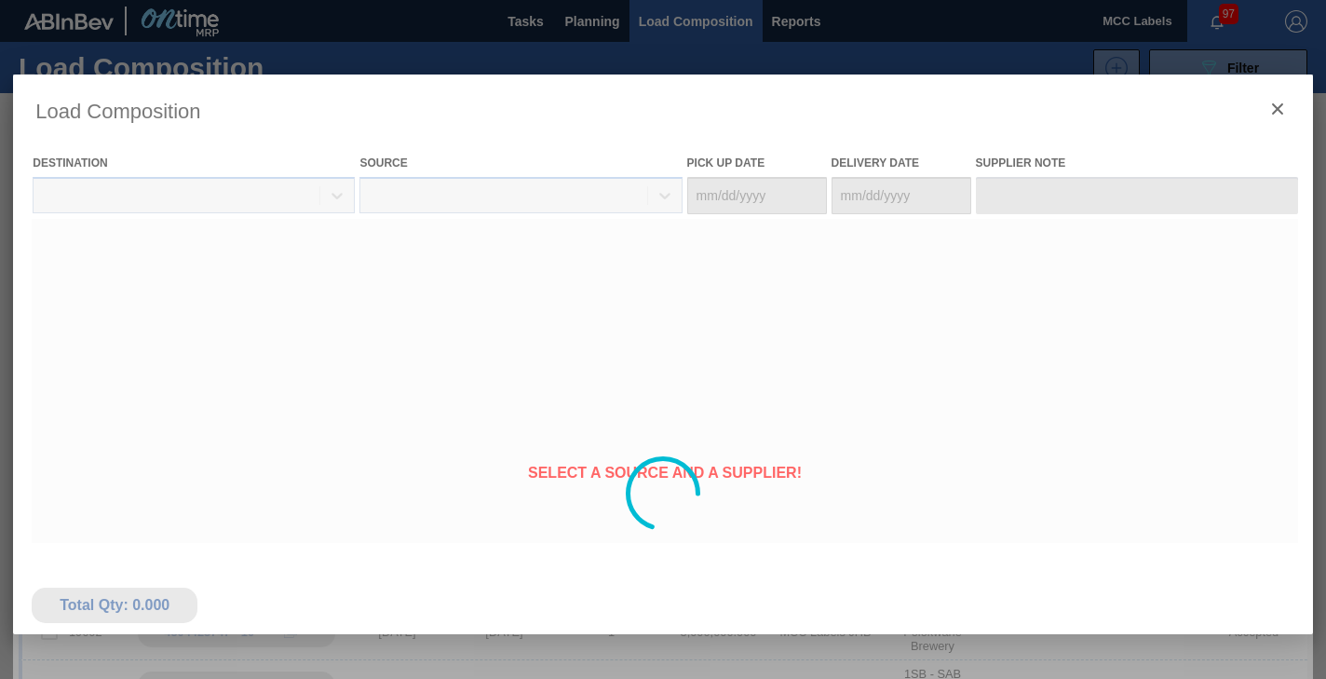
type Date "[DATE]"
